Goal: Task Accomplishment & Management: Complete application form

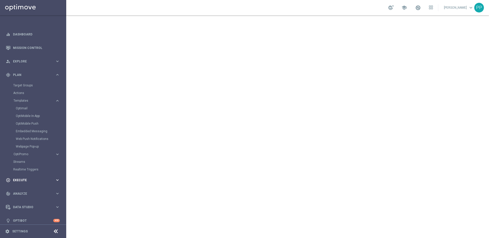
click at [17, 179] on span "Execute" at bounding box center [34, 180] width 42 height 3
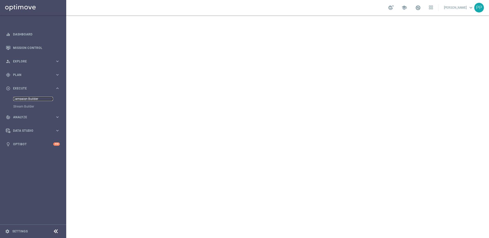
click at [18, 99] on link "Campaign Builder" at bounding box center [33, 99] width 40 height 4
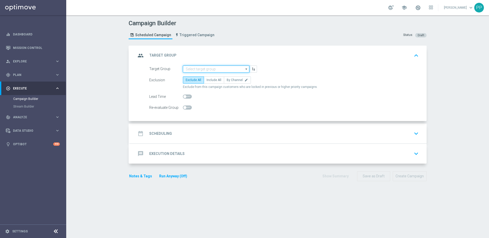
click at [191, 71] on input at bounding box center [216, 68] width 66 height 7
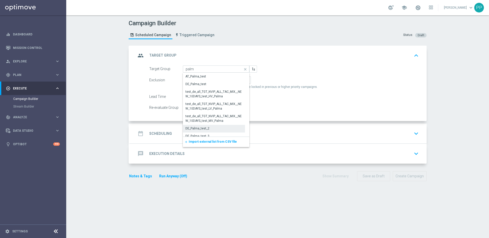
click at [194, 127] on div "DE_Palma_test_2" at bounding box center [197, 128] width 24 height 5
type input "DE_Palma_test_2"
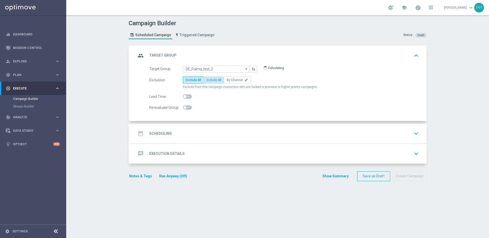
click at [206, 83] on label "Include All" at bounding box center [214, 79] width 20 height 7
click at [207, 83] on input "Include All" at bounding box center [208, 80] width 3 height 3
radio input "true"
click at [165, 132] on h2 "Scheduling" at bounding box center [160, 133] width 23 height 5
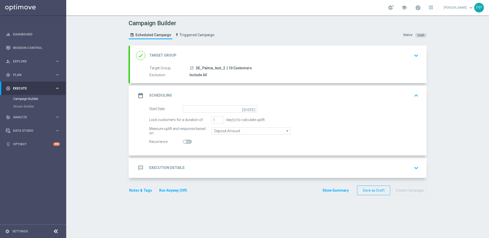
click at [251, 108] on icon "[DATE]" at bounding box center [249, 108] width 15 height 6
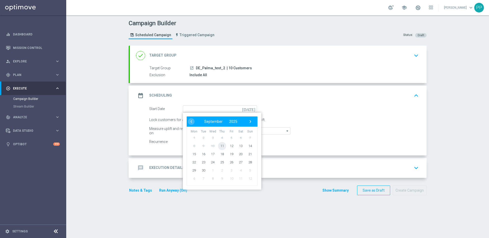
click at [221, 147] on span "11" at bounding box center [222, 146] width 8 height 8
type input "[DATE]"
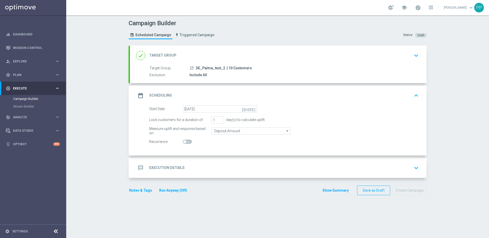
click at [167, 166] on h2 "Execution Details" at bounding box center [166, 167] width 35 height 5
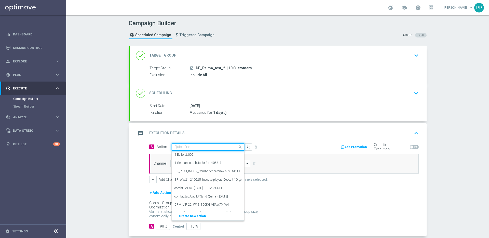
click at [200, 146] on input "text" at bounding box center [202, 147] width 57 height 4
type input "t"
type input "embed"
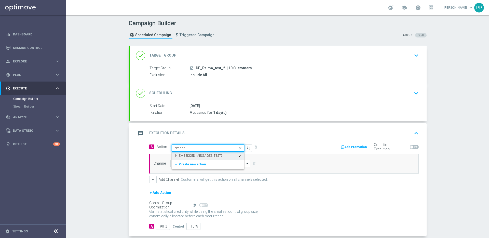
click at [187, 156] on label "IN_EMBEDDED_MESSAGES_TEST2" at bounding box center [198, 156] width 48 height 4
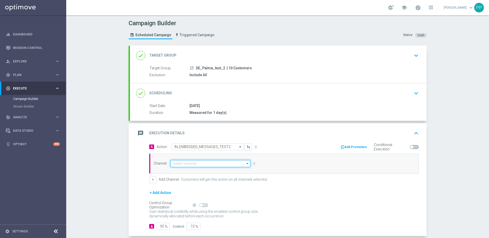
click at [181, 161] on input at bounding box center [210, 163] width 80 height 7
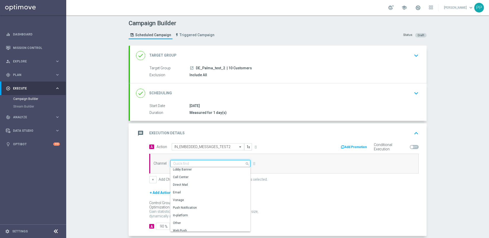
scroll to position [135, 0]
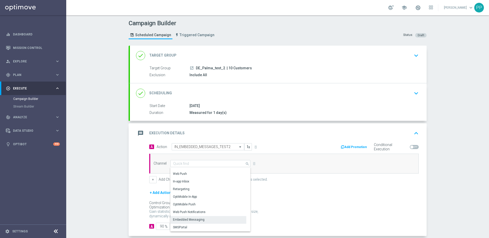
click at [177, 192] on div "Embedded Messaging" at bounding box center [189, 219] width 32 height 5
type input "Embedded Messaging"
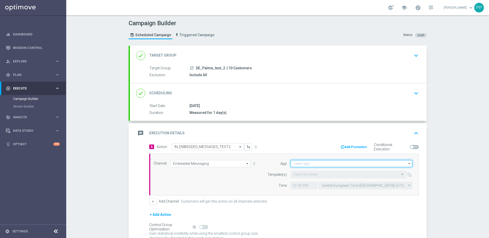
click at [298, 164] on input at bounding box center [352, 163] width 122 height 7
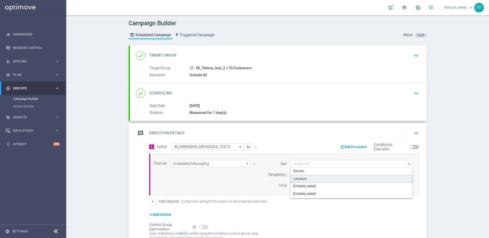
click at [295, 179] on div "Lottoland" at bounding box center [299, 178] width 13 height 5
type input "Lottoland"
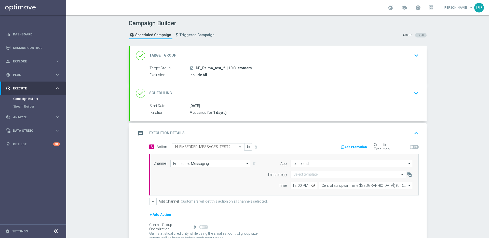
click at [293, 172] on input "text" at bounding box center [343, 174] width 100 height 4
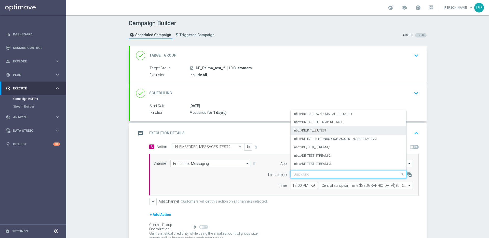
click at [313, 130] on label "Inbox/DE_INT__EJ_TEST" at bounding box center [309, 130] width 33 height 4
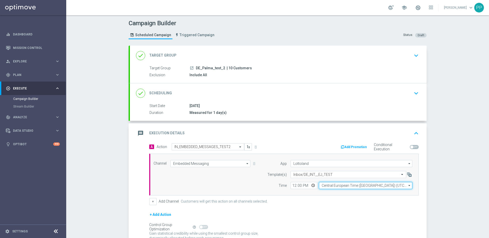
click at [342, 186] on input "Central European Time (Budapest) (UTC +02:00)" at bounding box center [365, 185] width 93 height 7
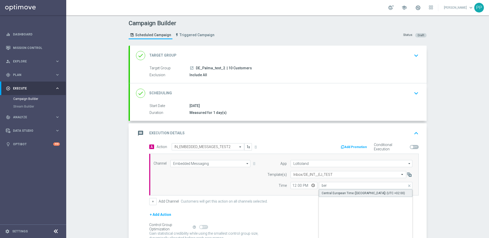
click at [344, 192] on div "Central European Time (Berlin) (UTC +02:00)" at bounding box center [363, 193] width 83 height 5
type input "Central European Time (Berlin) (UTC +02:00)"
click at [295, 192] on form "A Action Select action IN_EMBEDDED_MESSAGES_TEST2 delete_forever Add Promotion …" at bounding box center [283, 197] width 269 height 109
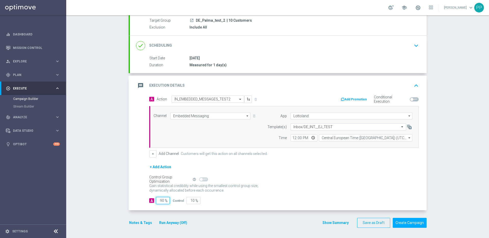
click at [160, 192] on input "90" at bounding box center [163, 200] width 14 height 7
type input "0"
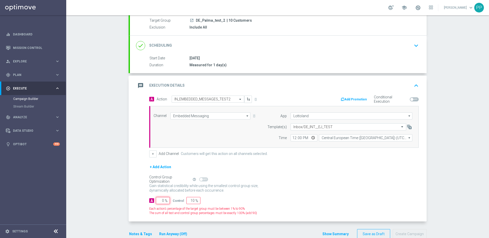
type input "100"
type input "10"
type input "90"
type input "100"
type input "0"
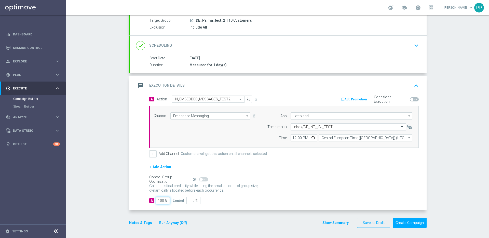
type input "100"
click at [269, 192] on form "A Action Select action IN_EMBEDDED_MESSAGES_TEST2 delete_forever Add Promotion …" at bounding box center [283, 150] width 269 height 109
click at [352, 192] on button "Create Campaign" at bounding box center [410, 223] width 34 height 10
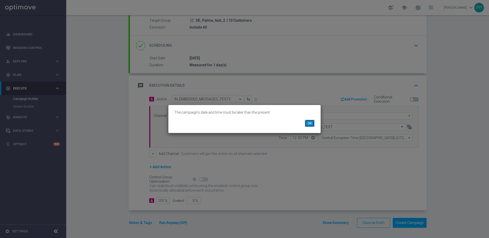
click at [308, 122] on button "OK" at bounding box center [310, 123] width 10 height 7
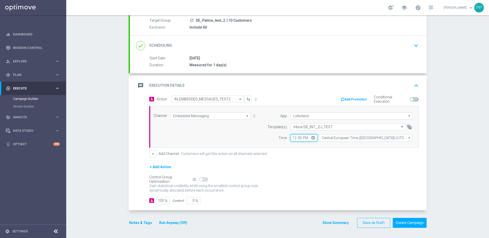
click at [292, 136] on input "12:00" at bounding box center [304, 137] width 27 height 7
click at [300, 138] on input "12:00" at bounding box center [304, 137] width 27 height 7
click at [297, 136] on input "12:00" at bounding box center [304, 137] width 27 height 7
type input "12:40"
click at [319, 155] on div "+ Add Channel Customers will get this action on all channels selected." at bounding box center [283, 153] width 269 height 7
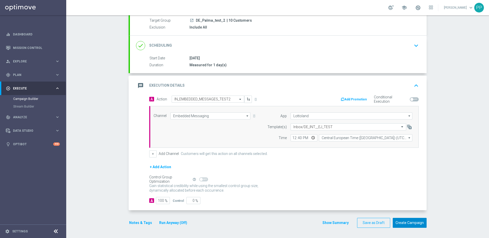
click at [352, 192] on button "Create Campaign" at bounding box center [410, 223] width 34 height 10
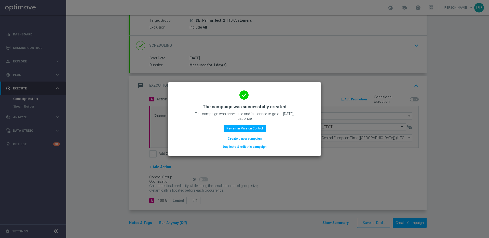
click at [241, 139] on button "Create a new campaign" at bounding box center [244, 139] width 35 height 6
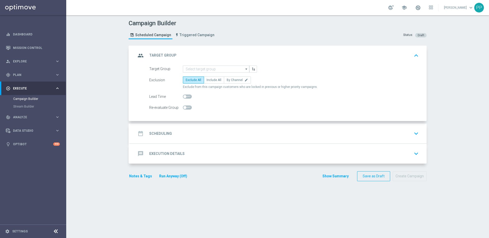
scroll to position [0, 0]
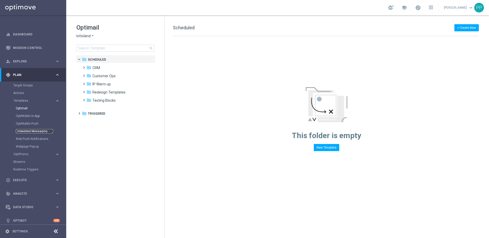
click at [31, 130] on link "Embedded Messaging" at bounding box center [34, 131] width 37 height 4
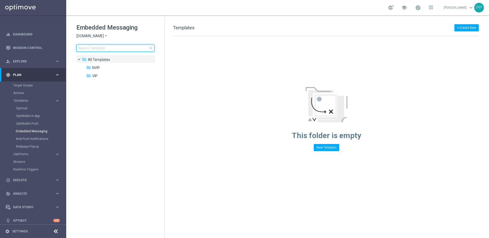
click at [90, 48] on input at bounding box center [115, 48] width 78 height 7
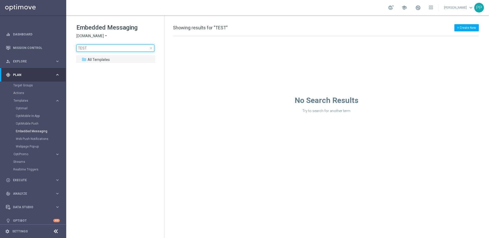
type input "TEST"
click at [95, 35] on span "[DOMAIN_NAME]" at bounding box center [90, 36] width 28 height 5
click at [0, 0] on span "Lottoland" at bounding box center [0, 0] width 0 height 0
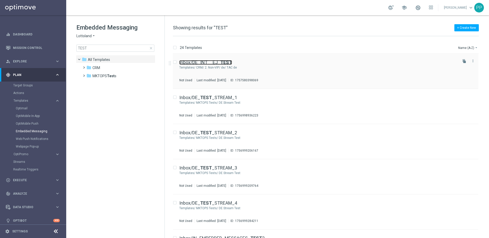
click at [202, 63] on link "Inbox/DE_INT__EJ_ TEST" at bounding box center [205, 62] width 53 height 5
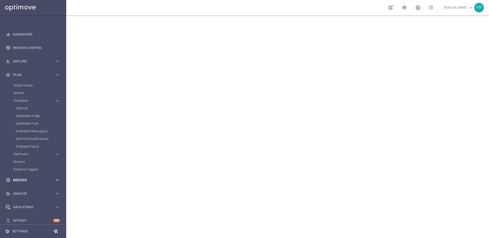
click at [19, 180] on span "Execute" at bounding box center [34, 180] width 42 height 3
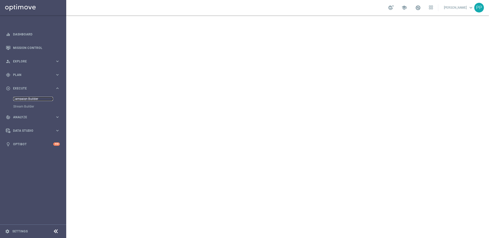
click at [19, 100] on link "Campaign Builder" at bounding box center [33, 99] width 40 height 4
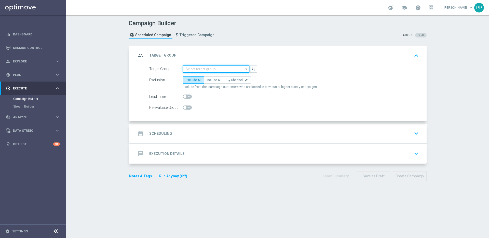
click at [195, 70] on input at bounding box center [216, 68] width 66 height 7
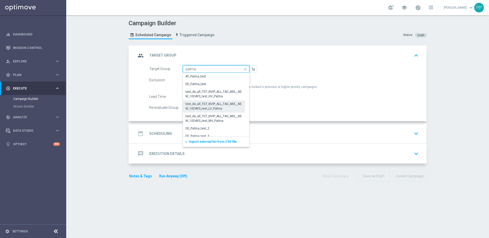
scroll to position [4, 0]
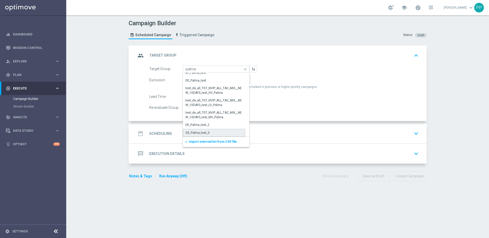
click at [189, 132] on div "DE_Palma_test_3" at bounding box center [198, 132] width 24 height 5
type input "DE_Palma_test_3"
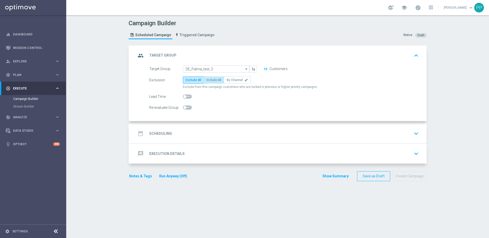
click at [204, 83] on label "Include All" at bounding box center [214, 79] width 20 height 7
click at [207, 83] on input "Include All" at bounding box center [208, 80] width 3 height 3
radio input "true"
click at [163, 128] on div "date_range Scheduling keyboard_arrow_down" at bounding box center [278, 134] width 297 height 20
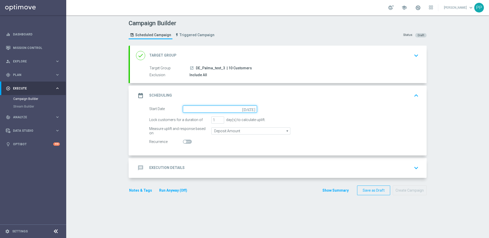
click at [203, 110] on input at bounding box center [220, 108] width 74 height 7
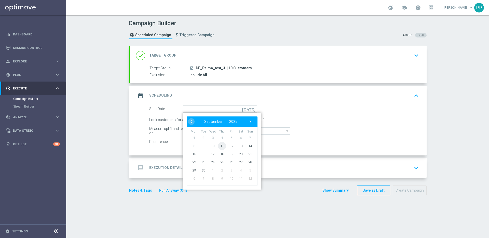
click at [218, 145] on span "11" at bounding box center [222, 146] width 8 height 8
type input "11 Sep 2025"
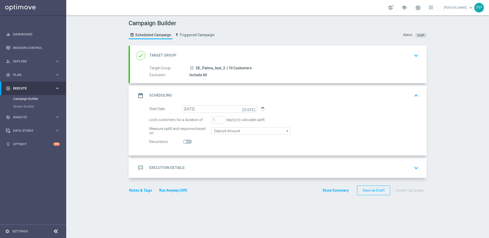
click at [164, 166] on h2 "Execution Details" at bounding box center [166, 167] width 35 height 5
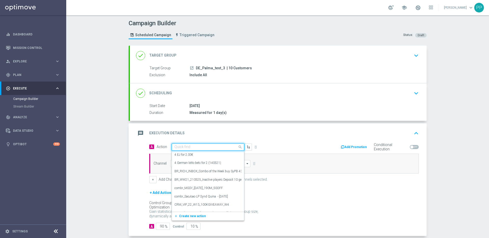
click at [181, 145] on input "text" at bounding box center [202, 147] width 57 height 4
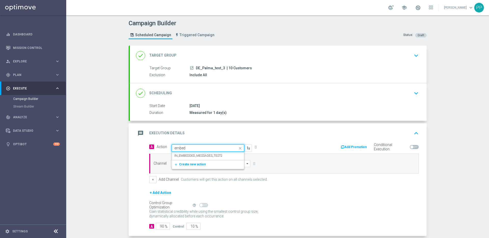
type input "embedd"
click at [181, 155] on label "IN_EMBEDDED_MESSAGES_TEST2" at bounding box center [198, 156] width 48 height 4
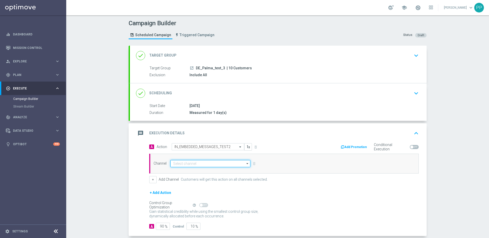
click at [181, 162] on input at bounding box center [210, 163] width 80 height 7
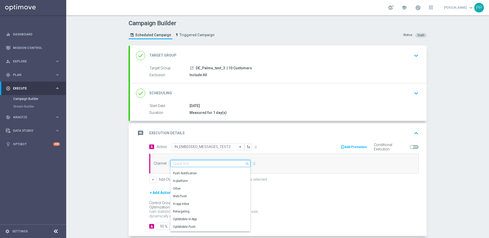
scroll to position [135, 0]
click at [176, 220] on div "Embedded Messaging" at bounding box center [189, 220] width 32 height 5
type input "Embedded Messaging"
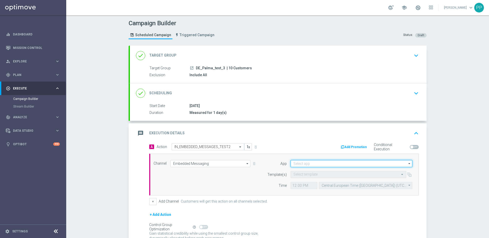
click at [291, 161] on input at bounding box center [352, 163] width 122 height 7
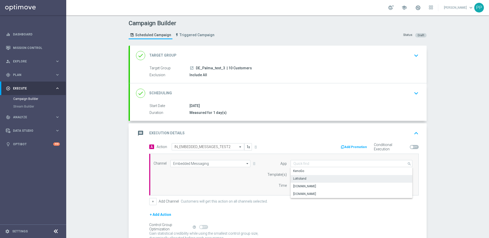
click at [293, 176] on div "Lottoland" at bounding box center [299, 178] width 13 height 5
type input "Lottoland"
click at [293, 174] on input "text" at bounding box center [343, 174] width 100 height 4
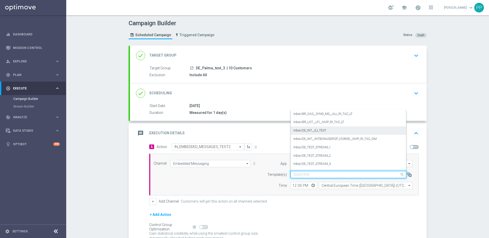
click at [306, 131] on label "Inbox/DE_INT__EJ_TEST" at bounding box center [309, 130] width 33 height 4
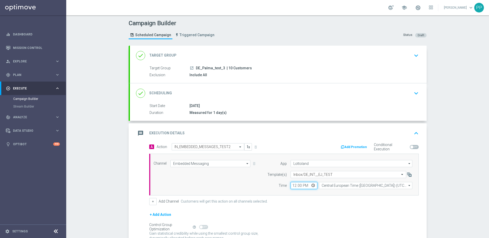
click at [291, 185] on input "12:00" at bounding box center [304, 185] width 27 height 7
type input "13:00"
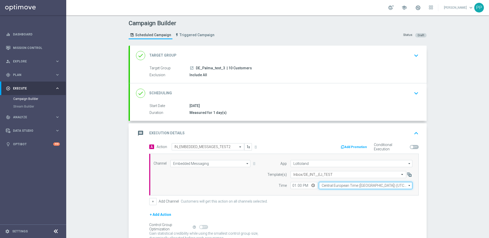
click at [331, 186] on input "Central European Time (Budapest) (UTC +02:00)" at bounding box center [365, 185] width 93 height 7
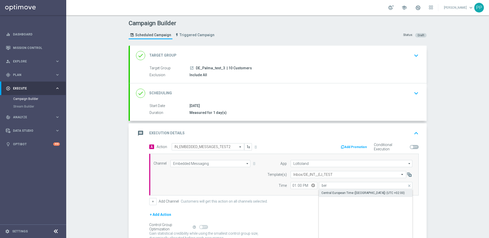
click at [330, 193] on div "Central European Time (Berlin) (UTC +02:00)" at bounding box center [362, 193] width 83 height 5
type input "Central European Time (Berlin) (UTC +02:00)"
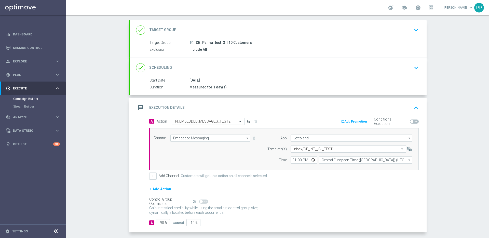
scroll to position [48, 0]
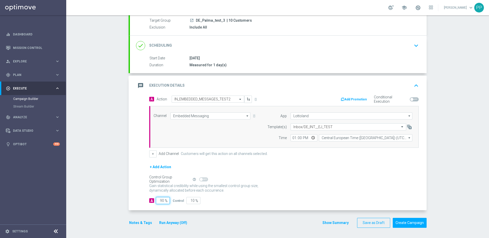
click at [161, 199] on input "90" at bounding box center [163, 200] width 14 height 7
type input "0"
type input "100"
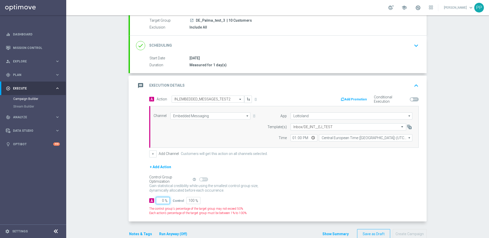
type input "10"
type input "90"
type input "100"
type input "0"
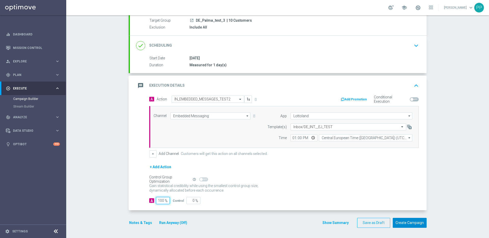
type input "100"
click at [403, 222] on button "Create Campaign" at bounding box center [410, 223] width 34 height 10
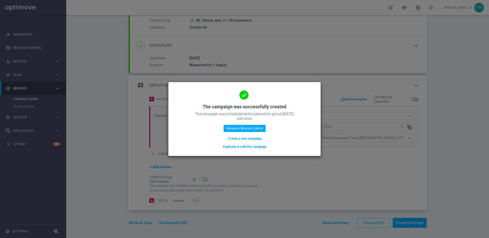
click at [238, 140] on button "Create a new campaign" at bounding box center [244, 139] width 35 height 6
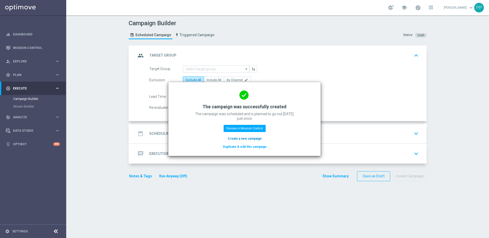
scroll to position [0, 0]
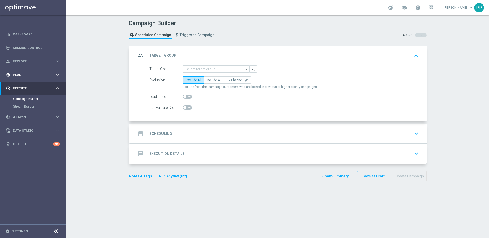
click at [20, 76] on span "Plan" at bounding box center [34, 74] width 42 height 3
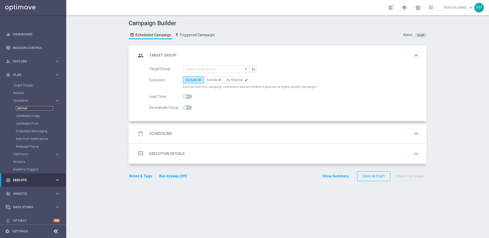
click at [20, 107] on link "Optimail" at bounding box center [34, 108] width 37 height 4
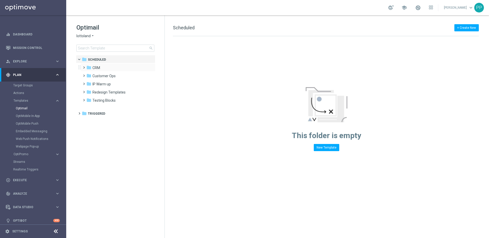
click at [83, 66] on span at bounding box center [83, 65] width 2 height 2
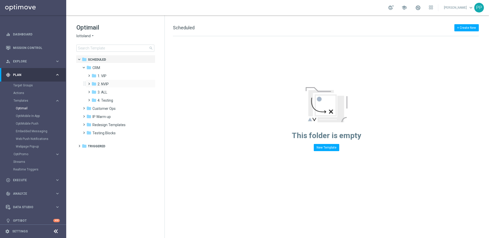
click at [88, 83] on span at bounding box center [88, 81] width 2 height 2
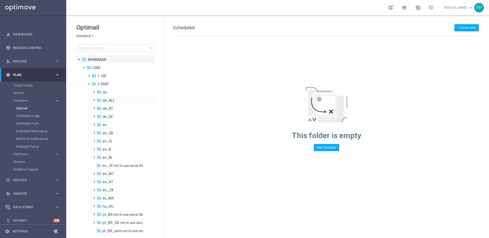
click at [94, 99] on span at bounding box center [93, 98] width 2 height 2
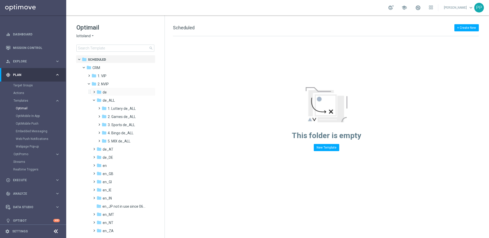
click at [93, 91] on span at bounding box center [93, 90] width 2 height 2
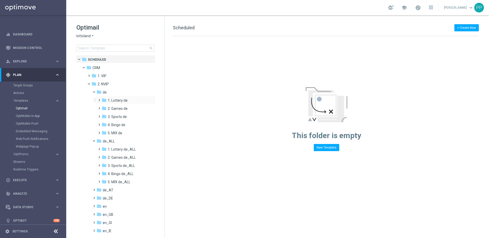
click at [99, 99] on span at bounding box center [98, 98] width 2 height 2
click at [104, 115] on span at bounding box center [103, 114] width 2 height 2
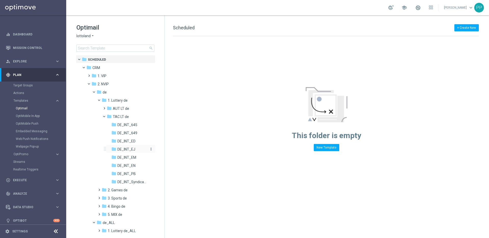
click at [127, 149] on span "DE_INT_EJ" at bounding box center [126, 149] width 18 height 5
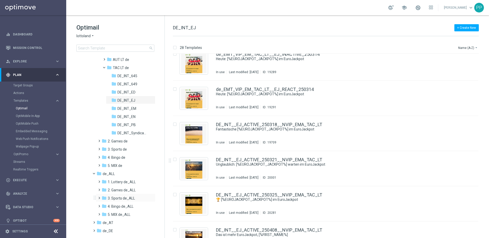
scroll to position [51, 0]
click at [99, 178] on span at bounding box center [98, 177] width 2 height 2
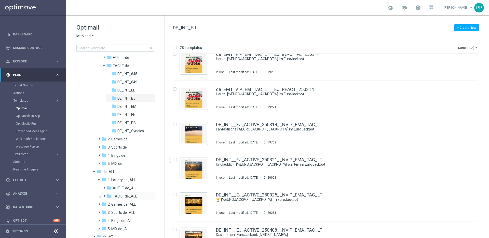
click at [104, 194] on span at bounding box center [103, 194] width 2 height 2
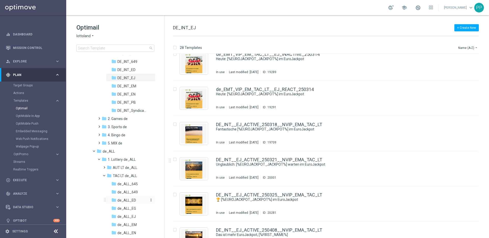
scroll to position [74, 0]
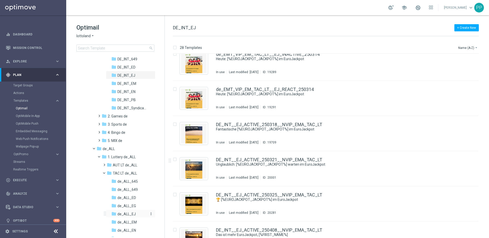
click at [121, 213] on span "de_ALL_EJ" at bounding box center [126, 214] width 18 height 5
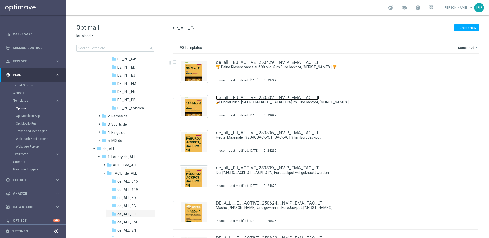
scroll to position [74, 0]
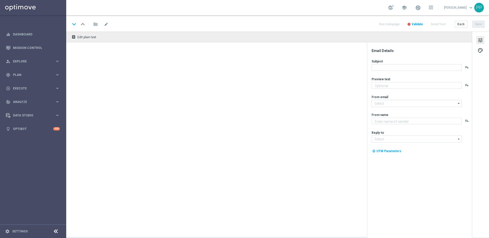
type textarea "Extra-Gewinnchancen zum Sparpreis."
type textarea "Lottoland"
type input "mail@crm.lottoland.com"
type input "service@lottoland.com"
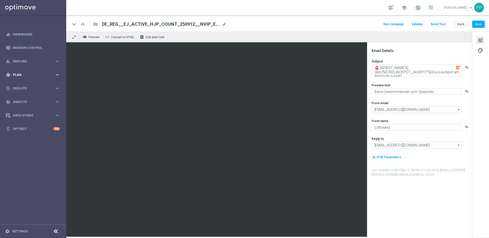
click at [20, 75] on span "Plan" at bounding box center [34, 74] width 42 height 3
click at [18, 99] on button "Templates keyboard_arrow_right" at bounding box center [36, 101] width 47 height 4
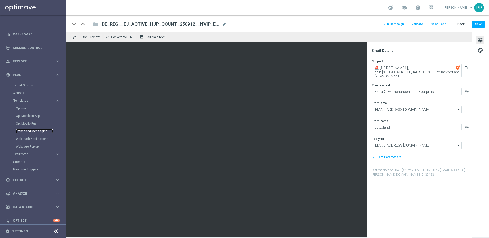
click at [28, 132] on link "Embedded Messaging" at bounding box center [34, 131] width 37 height 4
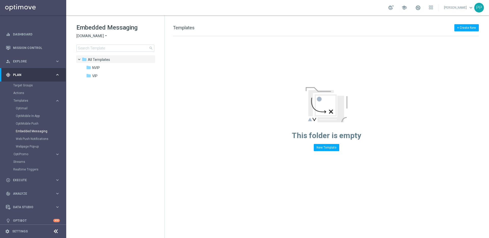
click at [88, 36] on span "[DOMAIN_NAME]" at bounding box center [90, 36] width 28 height 5
click at [0, 0] on span "Lottoland" at bounding box center [0, 0] width 0 height 0
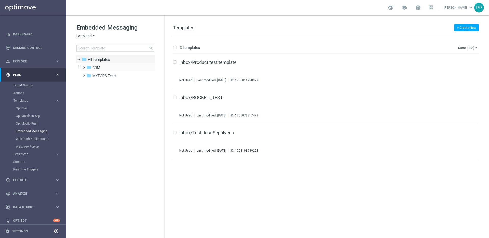
click at [84, 66] on span at bounding box center [83, 65] width 2 height 2
click at [89, 83] on span at bounding box center [88, 81] width 2 height 2
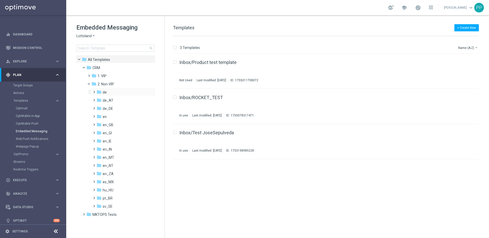
click at [94, 91] on span at bounding box center [93, 90] width 2 height 2
click at [113, 108] on span "TAC de" at bounding box center [113, 108] width 12 height 5
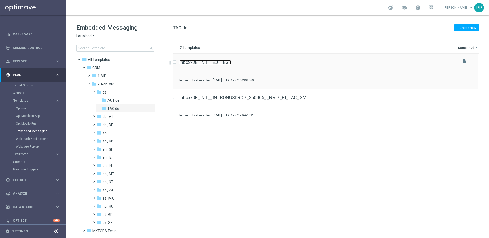
click at [198, 63] on link "Inbox/DE_INT__EJ_TEST" at bounding box center [205, 62] width 52 height 5
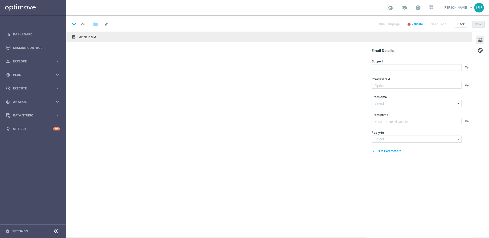
type textarea "Hol dir 10 % Rabatt auf deine Gewinnchancen."
type input "[EMAIL_ADDRESS][DOMAIN_NAME]"
type textarea "Lottoland"
type input "[EMAIL_ADDRESS][DOMAIN_NAME]"
type textarea "Hol dir LOTTO 6aus49 GRATIS zu deinen Gewinnchancen."
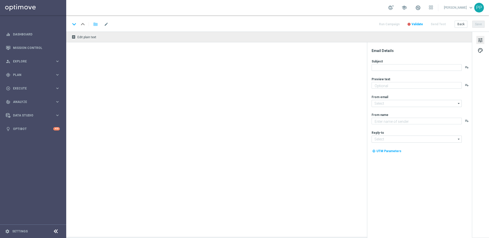
type input "[EMAIL_ADDRESS][DOMAIN_NAME]"
type textarea "Lottoland"
type input "[EMAIL_ADDRESS][DOMAIN_NAME]"
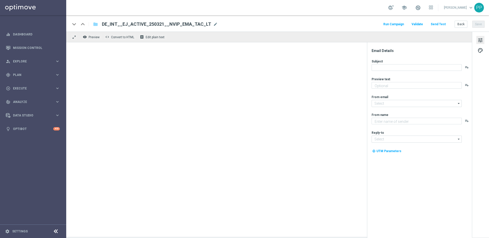
type textarea "Jetzt Gewinnchancen sichern."
type input "[EMAIL_ADDRESS][DOMAIN_NAME]"
type textarea "Lottoland"
type input "[EMAIL_ADDRESS][DOMAIN_NAME]"
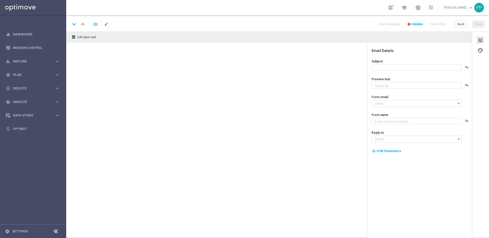
type textarea "Jetzt Gewinnchancen sichern."
type input "[EMAIL_ADDRESS][DOMAIN_NAME]"
type textarea "Lottoland"
type input "[EMAIL_ADDRESS][DOMAIN_NAME]"
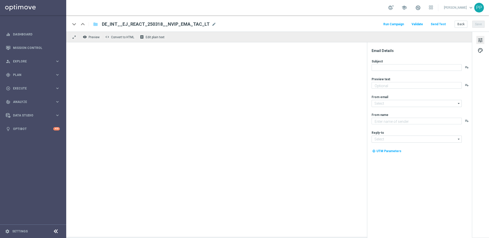
type textarea "Hol dir LOTTO 6aus49 GRATIS zu deinen Gewinnchancen."
type input "[EMAIL_ADDRESS][DOMAIN_NAME]"
type textarea "Lottoland"
type input "[EMAIL_ADDRESS][DOMAIN_NAME]"
type textarea "Hol dir jetzt deine Chance auf den Jackpot."
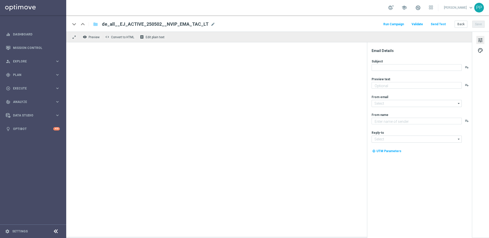
type textarea "Lottoland"
type input "[EMAIL_ADDRESS][DOMAIN_NAME]"
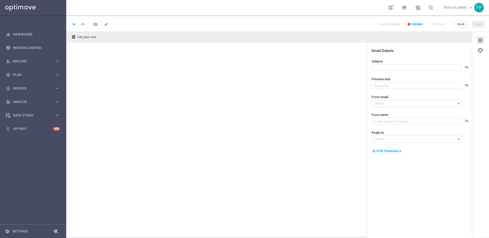
type textarea "Extra-Gewinnchancen zum Sparpreis."
type input "[EMAIL_ADDRESS][DOMAIN_NAME]"
type textarea "Lottoland"
type input "[EMAIL_ADDRESS][DOMAIN_NAME]"
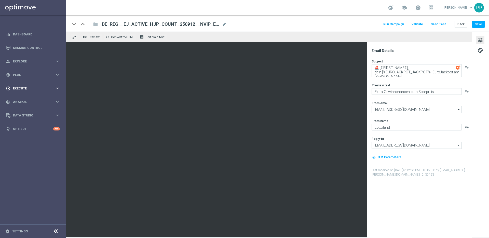
click at [18, 87] on span "Execute" at bounding box center [34, 88] width 42 height 3
click at [22, 73] on div "gps_fixed Plan" at bounding box center [30, 75] width 49 height 5
click at [22, 85] on link "Target Groups" at bounding box center [33, 85] width 40 height 4
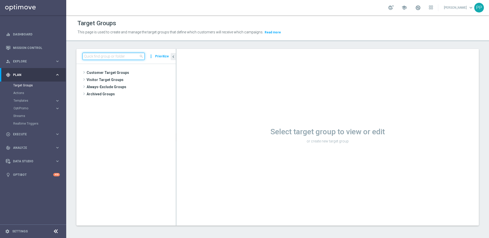
click at [90, 55] on input at bounding box center [114, 56] width 62 height 7
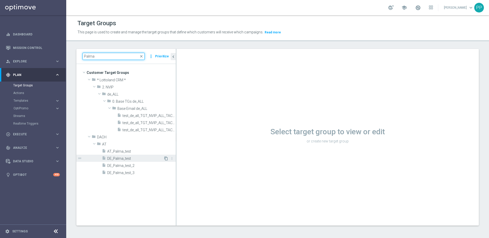
type input "Palma"
click at [166, 158] on icon "content_copy" at bounding box center [166, 158] width 4 height 4
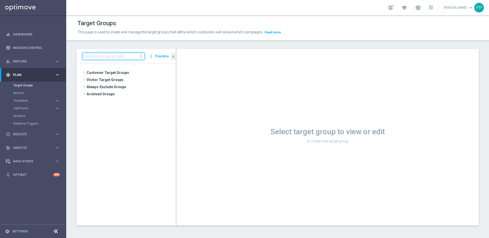
click at [108, 55] on input at bounding box center [114, 56] width 62 height 7
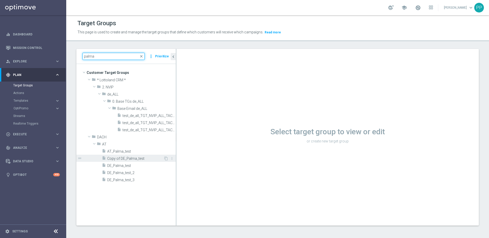
type input "palma"
click at [117, 157] on span "Copy of DE_Palma_test" at bounding box center [135, 158] width 56 height 4
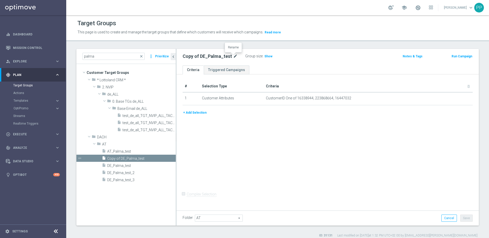
click at [234, 56] on icon "mode_edit" at bounding box center [235, 56] width 5 height 6
click at [198, 56] on input "Copy of DE_Palma_test" at bounding box center [217, 56] width 69 height 7
drag, startPoint x: 198, startPoint y: 56, endPoint x: 180, endPoint y: 55, distance: 17.6
click at [180, 55] on div "Copy of DE_Palma_test" at bounding box center [217, 56] width 76 height 7
click at [216, 57] on input "DE_Palma_test" at bounding box center [217, 56] width 69 height 7
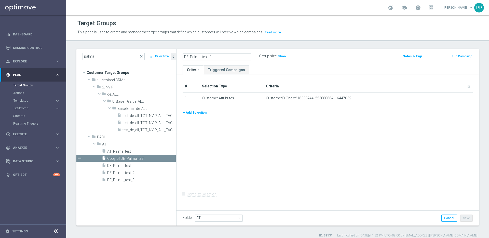
type input "DE_Palma_test_4"
click at [406, 168] on div "# Selection Type Criteria delete_forever 1 Customer Attributes CustomerID One o…" at bounding box center [327, 141] width 302 height 134
click at [464, 219] on button "Save" at bounding box center [466, 217] width 12 height 7
click at [21, 134] on span "Execute" at bounding box center [34, 134] width 42 height 3
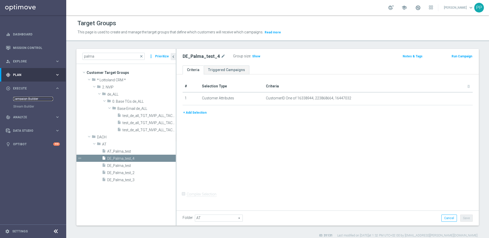
click at [17, 99] on link "Campaign Builder" at bounding box center [33, 99] width 40 height 4
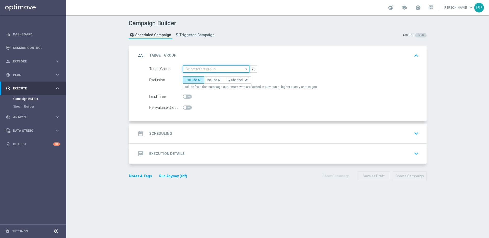
click at [206, 72] on input at bounding box center [216, 68] width 66 height 7
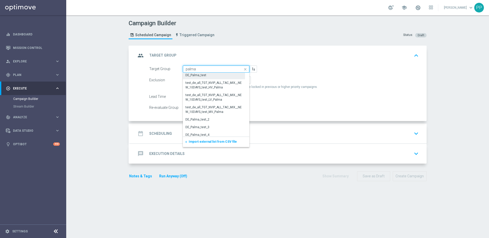
scroll to position [11, 0]
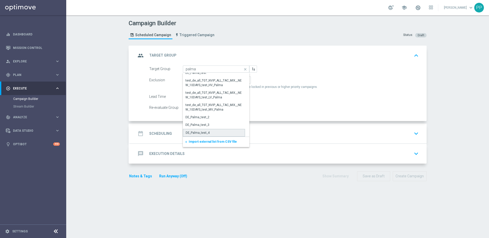
click at [199, 132] on div "DE_Palma_test_4" at bounding box center [198, 132] width 24 height 5
type input "DE_Palma_test_4"
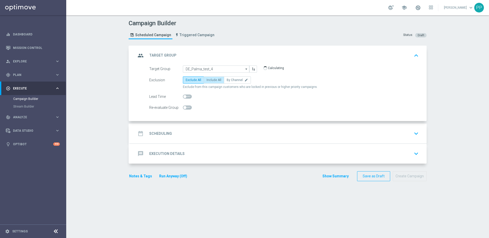
click at [207, 80] on span "Include All" at bounding box center [214, 80] width 15 height 4
click at [207, 80] on input "Include All" at bounding box center [208, 80] width 3 height 3
radio input "true"
click at [169, 124] on div "date_range Scheduling keyboard_arrow_down" at bounding box center [278, 134] width 297 height 20
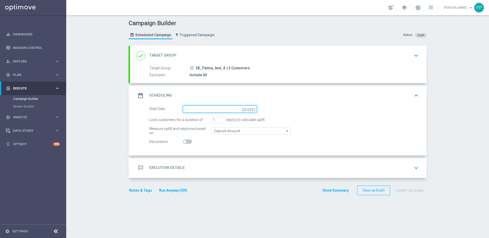
click at [193, 108] on input at bounding box center [220, 108] width 74 height 7
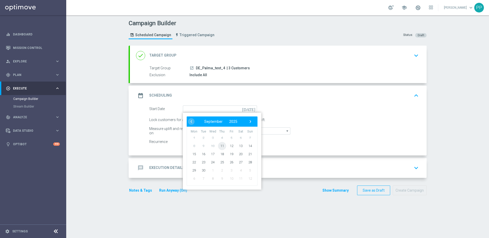
click at [221, 147] on span "11" at bounding box center [222, 146] width 8 height 8
type input "[DATE]"
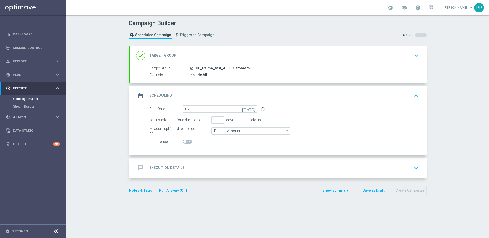
click at [151, 169] on h2 "Execution Details" at bounding box center [166, 167] width 35 height 5
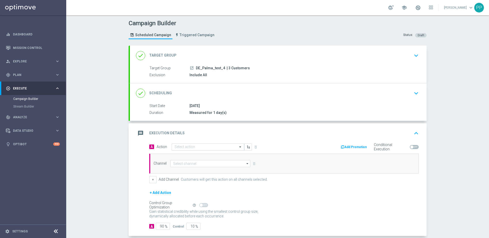
click at [179, 146] on input "text" at bounding box center [202, 147] width 57 height 4
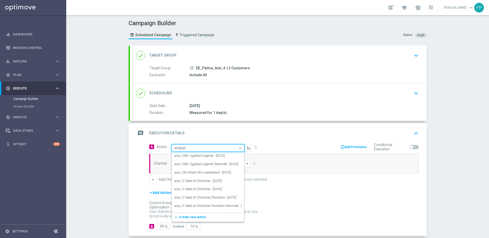
type input "embedd"
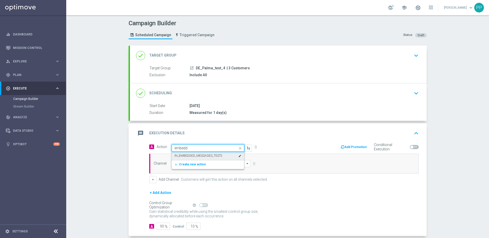
click at [180, 156] on label "IN_EMBEDDED_MESSAGES_TEST2" at bounding box center [198, 156] width 48 height 4
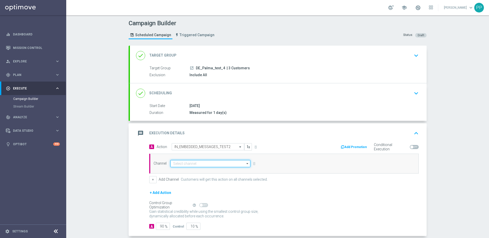
click at [180, 162] on input at bounding box center [210, 163] width 80 height 7
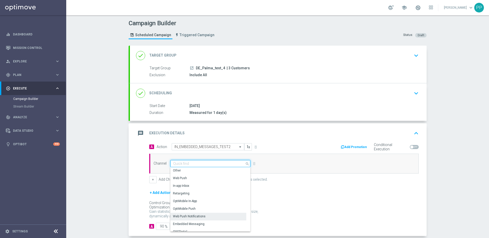
scroll to position [135, 0]
click at [178, 218] on div "Embedded Messaging" at bounding box center [189, 220] width 32 height 5
type input "Embedded Messaging"
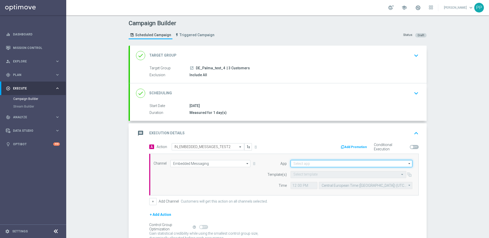
click at [295, 163] on input at bounding box center [352, 163] width 122 height 7
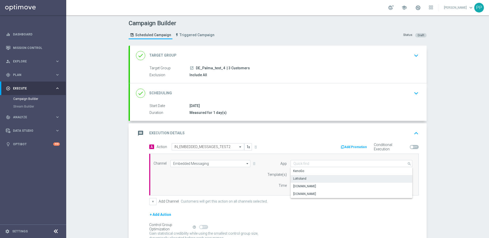
click at [295, 179] on div "Lottoland" at bounding box center [299, 178] width 13 height 5
type input "Lottoland"
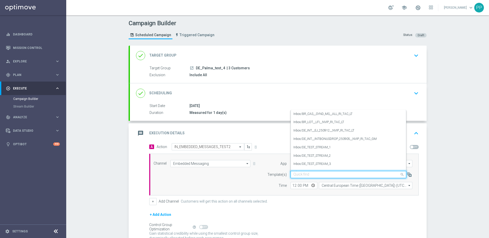
click at [291, 172] on div "Quick find" at bounding box center [349, 174] width 116 height 7
paste input "DE_INT__EJ_250912__NVIP_RI_TAC_LT"
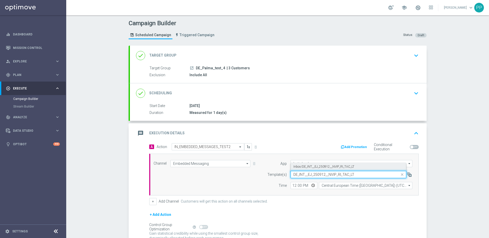
click at [313, 167] on label "Inbox/DE_INT__EJ_250912__NVIP_RI_TAC_LT" at bounding box center [323, 167] width 61 height 4
type input "DE_INT__EJ_250912__NVIP_RI_TAC_LT"
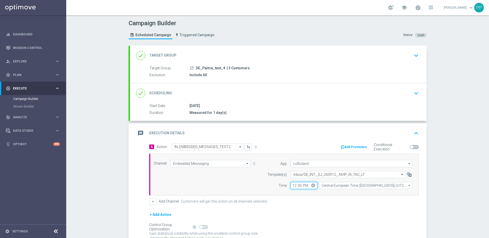
click at [292, 183] on input "12:00" at bounding box center [304, 185] width 27 height 7
type input "13:37"
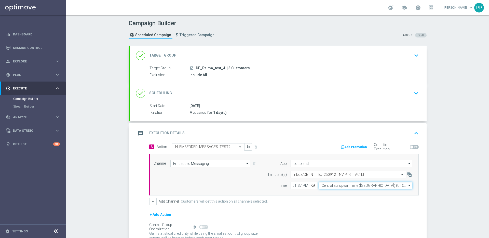
click at [347, 187] on input "Central European Time ([GEOGRAPHIC_DATA]) (UTC +02:00)" at bounding box center [365, 185] width 93 height 7
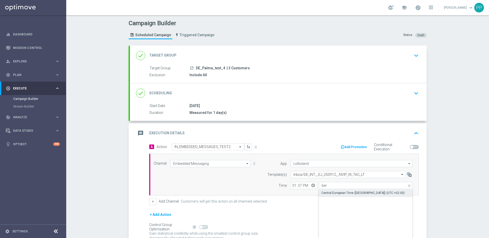
click at [348, 194] on div "Central European Time ([GEOGRAPHIC_DATA]) (UTC +02:00)" at bounding box center [362, 193] width 83 height 5
type input "Central European Time ([GEOGRAPHIC_DATA]) (UTC +02:00)"
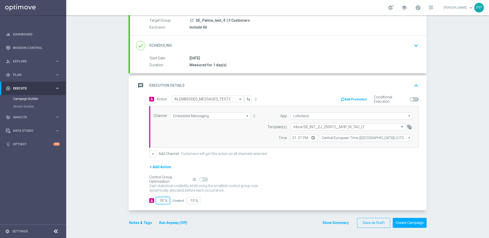
click at [160, 200] on input "90" at bounding box center [163, 200] width 14 height 7
type input "0"
type input "100"
type input "10"
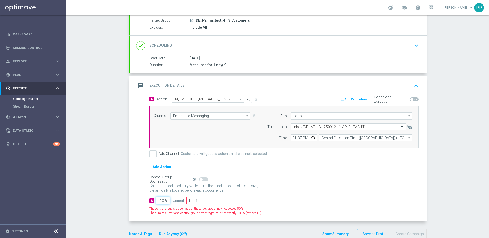
type input "90"
type input "100"
type input "0"
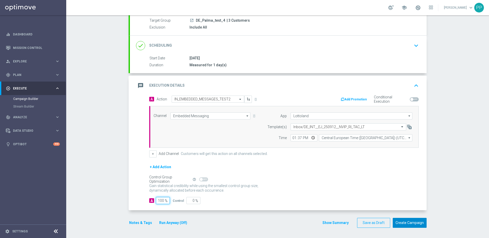
type input "100"
click at [403, 221] on button "Create Campaign" at bounding box center [410, 223] width 34 height 10
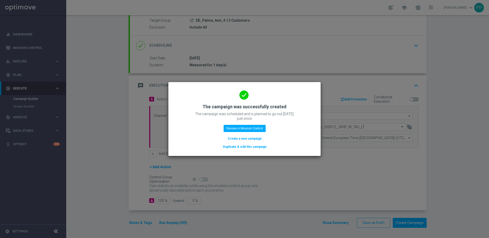
click at [233, 140] on button "Create a new campaign" at bounding box center [244, 139] width 35 height 6
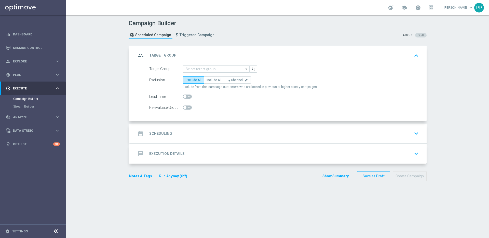
scroll to position [0, 0]
click at [18, 76] on span "Plan" at bounding box center [34, 74] width 42 height 3
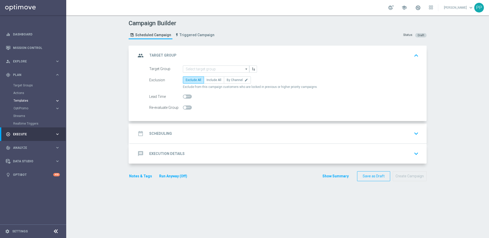
click at [20, 101] on span "Templates" at bounding box center [31, 100] width 36 height 3
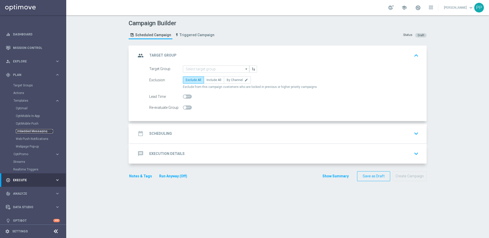
click at [21, 132] on link "Embedded Messaging" at bounding box center [34, 131] width 37 height 4
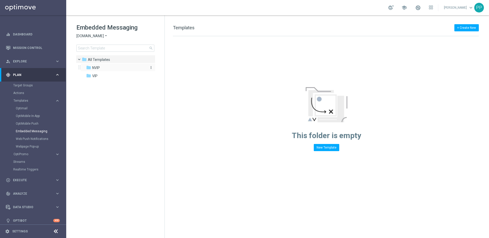
click at [88, 68] on icon "folder" at bounding box center [88, 67] width 5 height 5
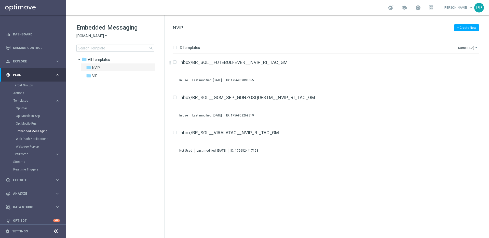
click at [86, 37] on span "[DOMAIN_NAME]" at bounding box center [90, 36] width 28 height 5
click at [89, 52] on div "Lottoland" at bounding box center [96, 54] width 38 height 6
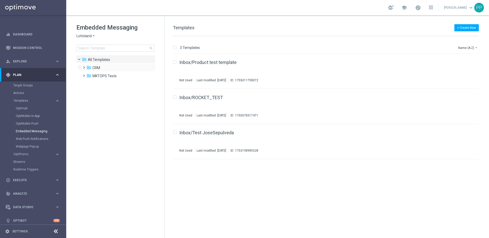
click at [84, 66] on span at bounding box center [83, 65] width 2 height 2
click at [89, 83] on span at bounding box center [88, 81] width 2 height 2
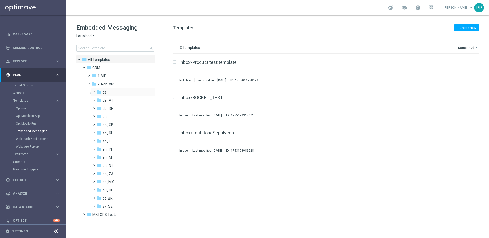
click at [94, 91] on span at bounding box center [93, 90] width 2 height 2
click at [107, 109] on div "folder TAC de" at bounding box center [124, 109] width 46 height 6
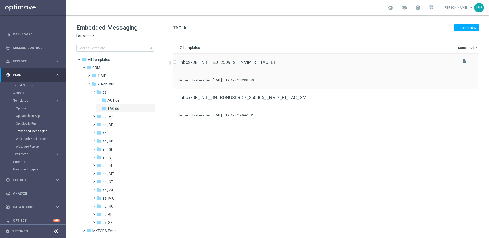
click at [175, 62] on input "Press SPACE to select this row." at bounding box center [174, 62] width 3 height 3
checkbox input "true"
click at [465, 62] on icon "file_copy" at bounding box center [464, 61] width 4 height 4
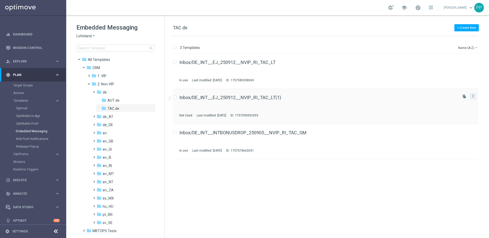
click at [472, 96] on icon "more_vert" at bounding box center [473, 96] width 4 height 4
click at [451, 100] on div "Move" at bounding box center [452, 102] width 31 height 4
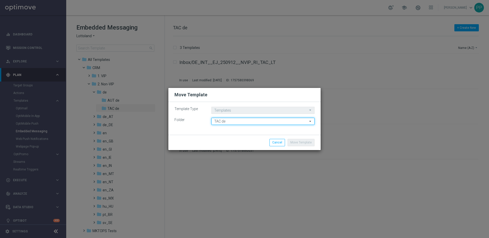
click at [238, 122] on input "TAC de" at bounding box center [262, 121] width 103 height 7
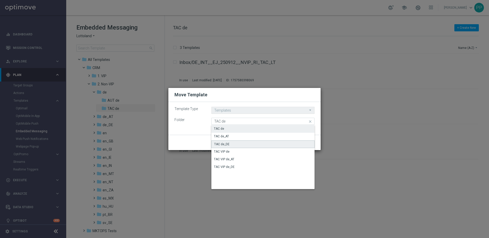
click at [231, 146] on div "TAC de_DE" at bounding box center [262, 144] width 103 height 8
type input "TAC de_DE"
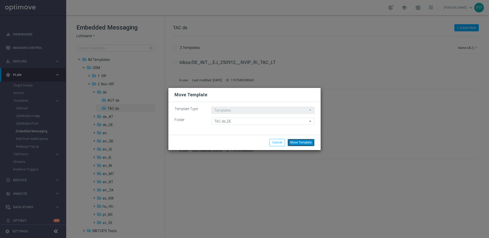
click at [295, 143] on button "Move Template" at bounding box center [301, 142] width 27 height 7
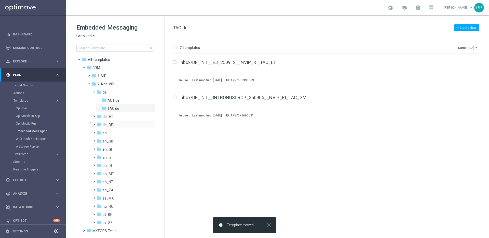
click at [92, 123] on span at bounding box center [93, 122] width 2 height 2
click at [111, 140] on span "TAC de_DE" at bounding box center [116, 141] width 18 height 5
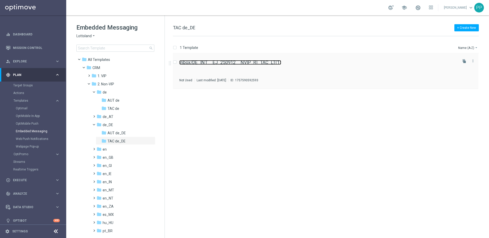
click at [227, 61] on link "Inbox/DE_INT__EJ_250912__NVIP_RI_TAC_LT(1)" at bounding box center [230, 62] width 102 height 5
